Goal: Information Seeking & Learning: Learn about a topic

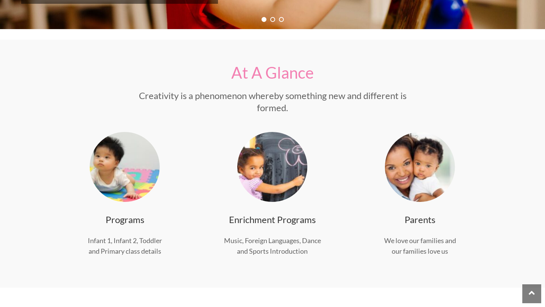
scroll to position [241, 0]
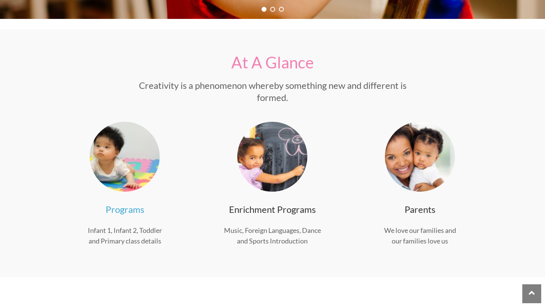
click at [134, 211] on link "Programs" at bounding box center [125, 209] width 39 height 11
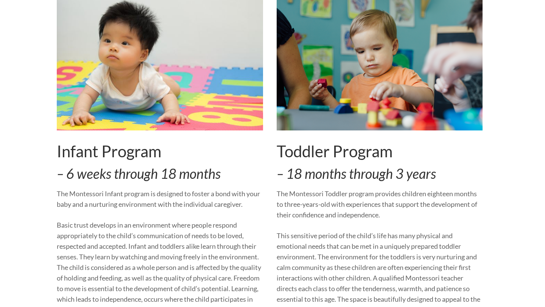
scroll to position [226, 0]
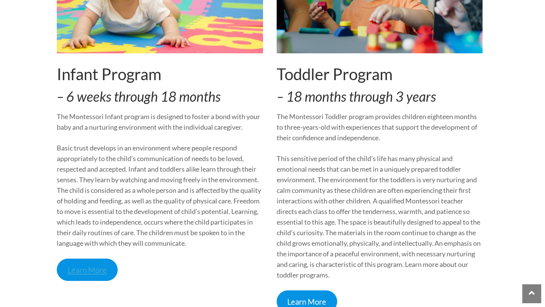
click at [101, 275] on link "Learn More" at bounding box center [87, 270] width 61 height 22
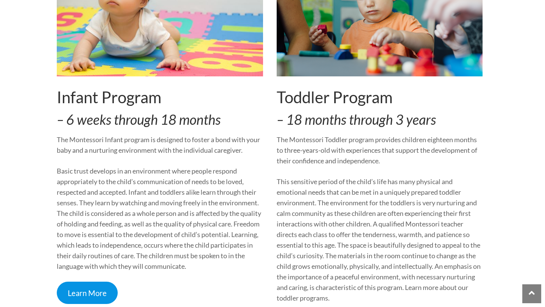
scroll to position [246, 0]
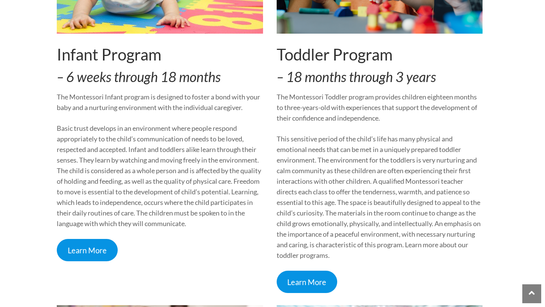
click at [84, 262] on div "Infant Program – 6 weeks through 18 months The Montessori Infant program is des…" at bounding box center [160, 94] width 206 height 397
click at [82, 254] on link "Learn More" at bounding box center [87, 250] width 61 height 22
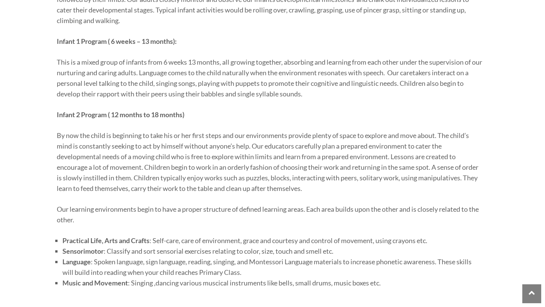
scroll to position [244, 0]
